Goal: Task Accomplishment & Management: Manage account settings

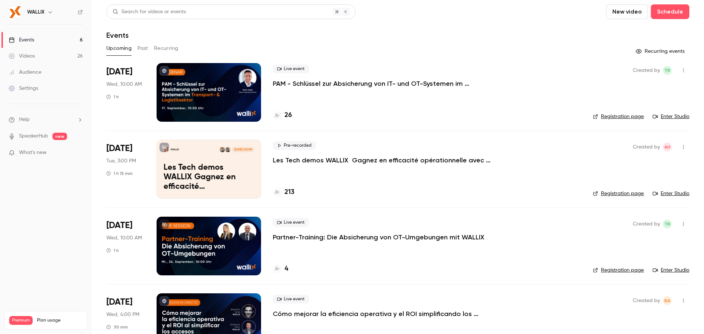
click at [149, 47] on div "Upcoming Past Recurring" at bounding box center [397, 49] width 583 height 12
click at [143, 48] on button "Past" at bounding box center [143, 49] width 11 height 12
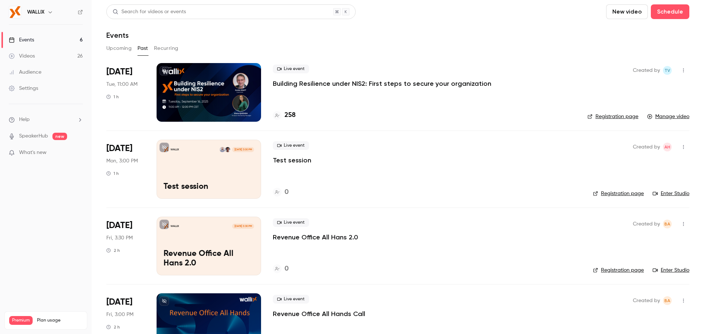
click at [228, 89] on div at bounding box center [209, 92] width 105 height 59
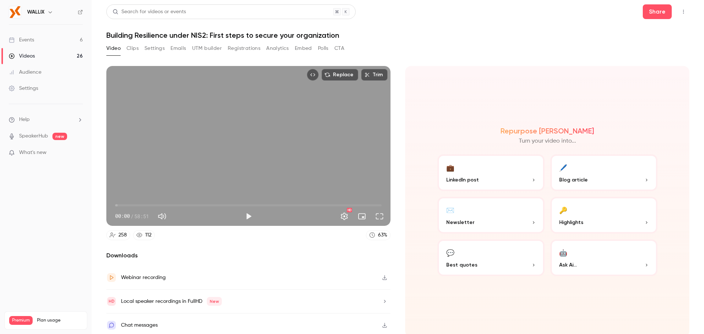
click at [162, 49] on button "Settings" at bounding box center [155, 49] width 20 height 12
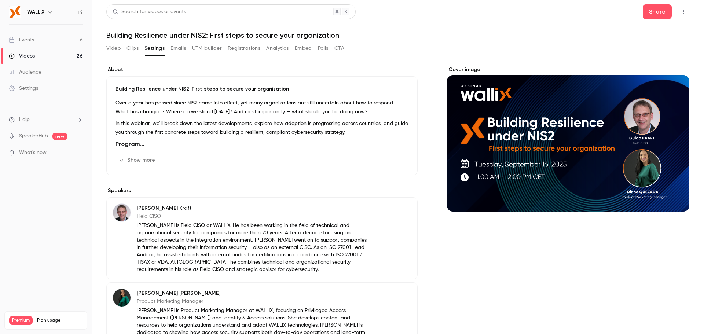
click at [183, 51] on button "Emails" at bounding box center [178, 49] width 15 height 12
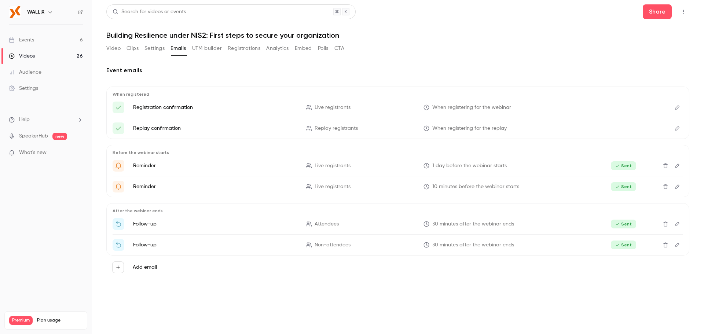
click at [147, 226] on p "Follow-up" at bounding box center [215, 223] width 164 height 7
click at [121, 224] on icon "Thanks for attending {{ event_name }}" at bounding box center [118, 224] width 7 height 7
click at [426, 221] on p "30 minutes after the webinar ends" at bounding box center [506, 224] width 164 height 8
click at [677, 224] on icon "Edit" at bounding box center [677, 224] width 6 height 5
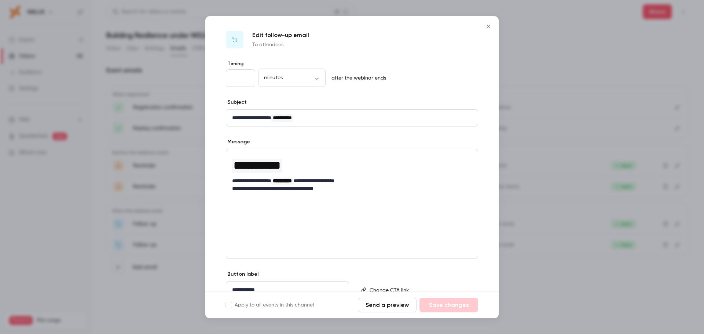
click at [487, 30] on button "Close" at bounding box center [488, 26] width 15 height 15
